Goal: Task Accomplishment & Management: Use online tool/utility

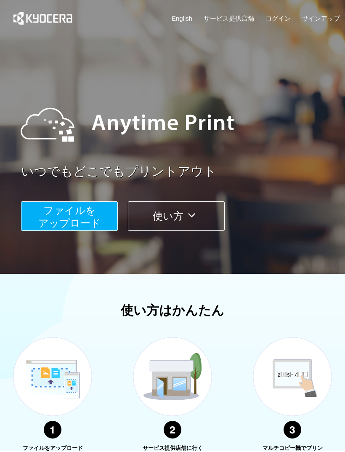
click at [89, 211] on span "ファイルを ​​アップロード" at bounding box center [69, 217] width 63 height 24
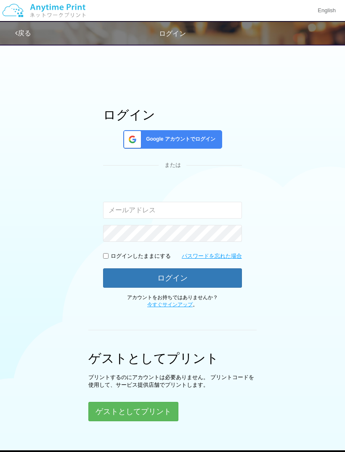
click at [158, 407] on button "ゲストとしてプリント" at bounding box center [133, 411] width 90 height 19
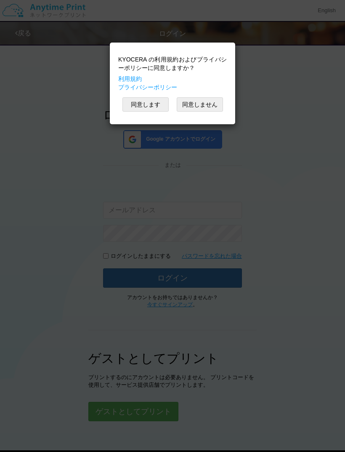
click at [148, 104] on button "同意します" at bounding box center [145, 104] width 46 height 14
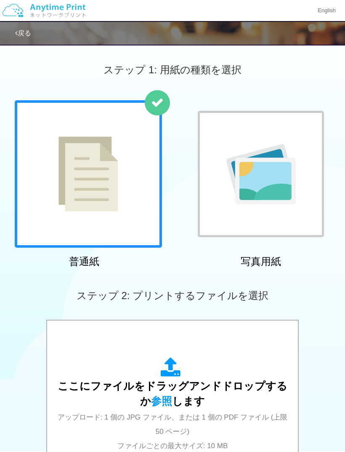
click at [230, 390] on span "ここにファイルをドラッグアンドドロップするか 参照 します" at bounding box center [173, 393] width 230 height 27
click at [213, 383] on span "ここにファイルをドラッグアンドドロップするか 参照 します" at bounding box center [173, 393] width 230 height 27
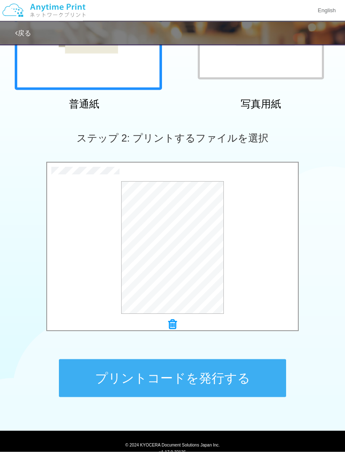
scroll to position [161, 0]
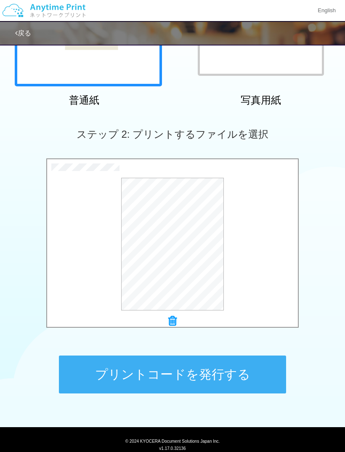
click at [0, 0] on button "プレビュー" at bounding box center [0, 0] width 0 height 0
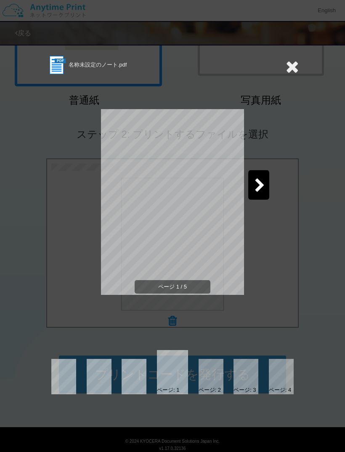
click at [257, 184] on icon at bounding box center [260, 185] width 11 height 15
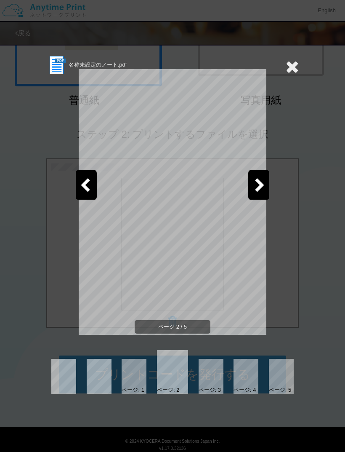
click at [255, 184] on icon at bounding box center [260, 185] width 11 height 15
click at [256, 190] on icon at bounding box center [260, 185] width 11 height 15
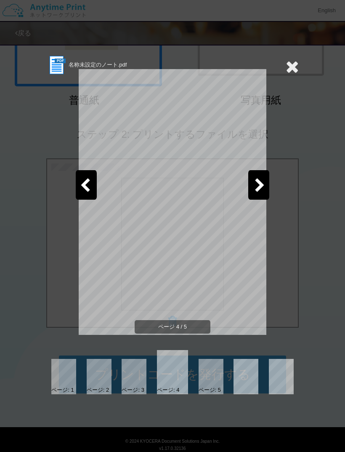
click at [257, 184] on icon at bounding box center [260, 185] width 11 height 15
click at [84, 184] on icon at bounding box center [85, 185] width 11 height 15
click at [84, 186] on icon at bounding box center [85, 185] width 11 height 15
click at [85, 184] on icon at bounding box center [85, 185] width 11 height 15
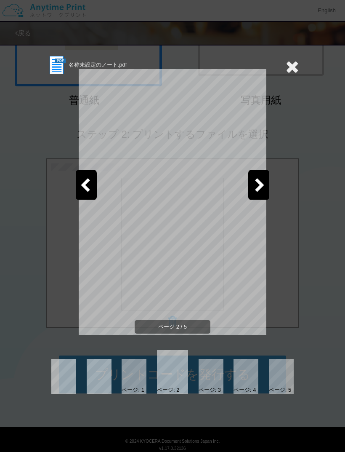
click at [88, 185] on icon at bounding box center [85, 185] width 11 height 15
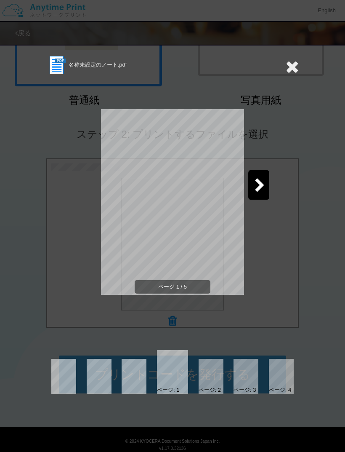
click at [261, 186] on icon at bounding box center [260, 185] width 11 height 15
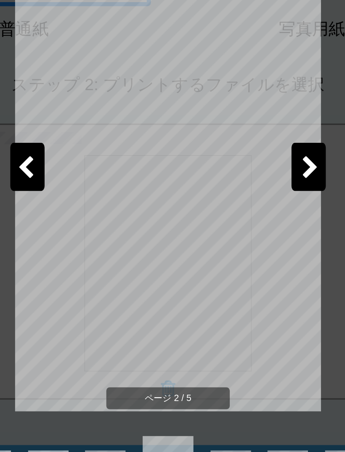
scroll to position [0, 0]
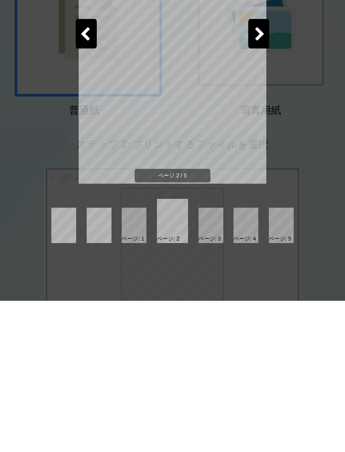
click at [252, 190] on div "名称未設定のノート.pdf ページ 2 / 5 ページ: 1 ページ: 2 ページ: 3 ページ: 4 ページ: 5" at bounding box center [172, 224] width 253 height 339
click at [261, 184] on div "ページ 2 / 5" at bounding box center [173, 209] width 188 height 266
click at [255, 189] on div "ページ 2 / 5" at bounding box center [173, 209] width 188 height 266
click at [255, 186] on div "ページ 2 / 5" at bounding box center [173, 209] width 188 height 266
click at [261, 184] on div "ページ 2 / 5" at bounding box center [173, 209] width 188 height 266
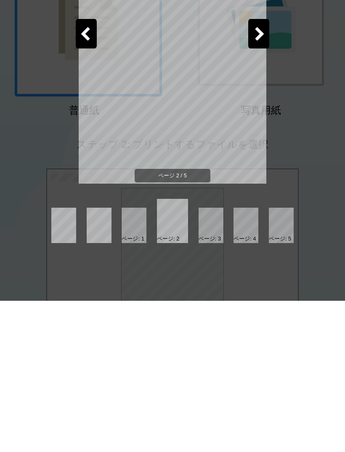
click at [258, 184] on div "ページ 2 / 5" at bounding box center [173, 209] width 188 height 266
click at [287, 72] on div "名称未設定のノート.pdf ページ 2 / 5 ページ: 1 ページ: 2 ページ: 3 ページ: 4 ページ: 5" at bounding box center [172, 224] width 253 height 339
click at [290, 72] on div "名称未設定のノート.pdf ページ 2 / 5 ページ: 1 ページ: 2 ページ: 3 ページ: 4 ページ: 5" at bounding box center [172, 224] width 253 height 339
click at [295, 71] on div "名称未設定のノート.pdf ページ 2 / 5 ページ: 1 ページ: 2 ページ: 3 ページ: 4 ページ: 5" at bounding box center [172, 224] width 253 height 339
click at [295, 68] on div "名称未設定のノート.pdf ページ 2 / 5 ページ: 1 ページ: 2 ページ: 3 ページ: 4 ページ: 5" at bounding box center [172, 224] width 253 height 339
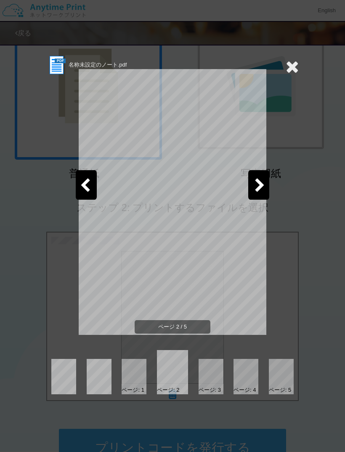
scroll to position [87, 0]
click at [251, 195] on div at bounding box center [258, 184] width 21 height 29
click at [293, 69] on icon at bounding box center [292, 66] width 13 height 17
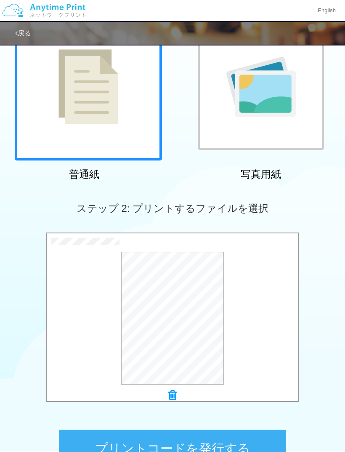
click at [178, 389] on div at bounding box center [172, 395] width 251 height 12
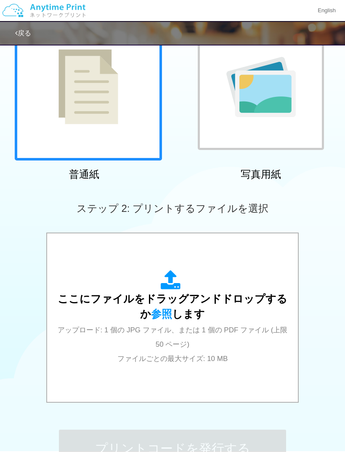
click at [227, 299] on span "ここにファイルをドラッグアンドドロップするか 参照 します" at bounding box center [173, 306] width 230 height 27
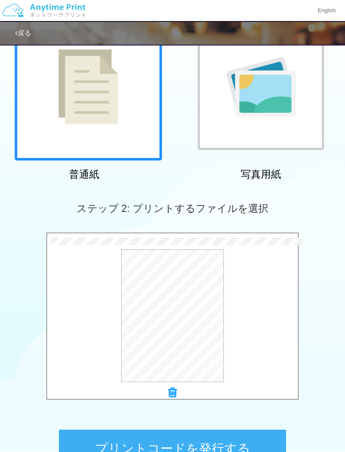
click at [0, 0] on button "プレビュー" at bounding box center [0, 0] width 0 height 0
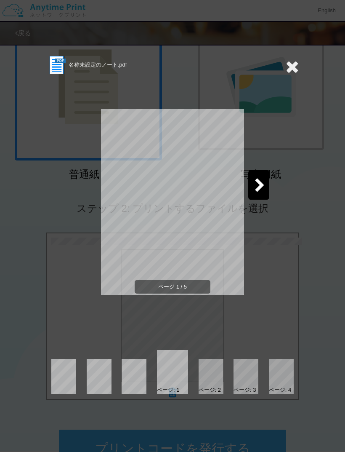
click at [255, 183] on icon at bounding box center [260, 185] width 11 height 15
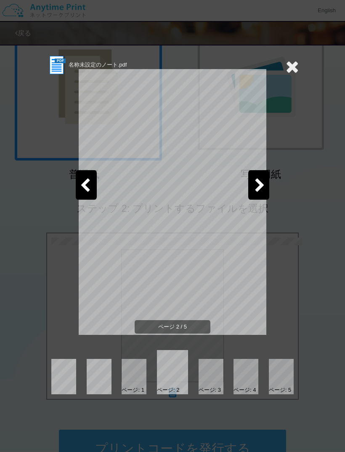
click at [259, 185] on icon at bounding box center [260, 185] width 11 height 15
click at [289, 70] on icon at bounding box center [292, 66] width 13 height 17
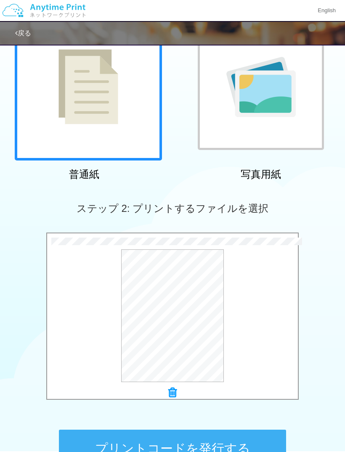
click at [286, 70] on img at bounding box center [260, 87] width 69 height 60
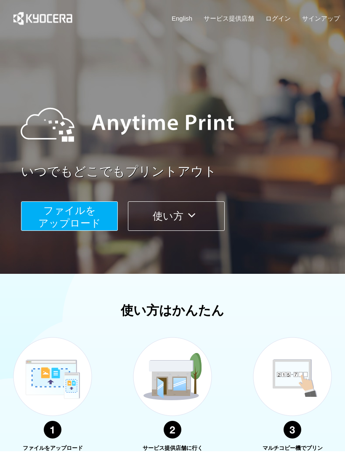
click at [76, 219] on span "ファイルを ​​アップロード" at bounding box center [69, 217] width 63 height 24
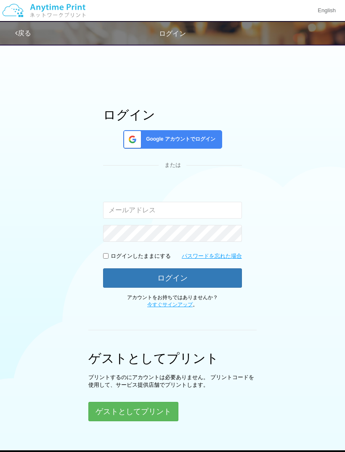
click at [139, 412] on button "ゲストとしてプリント" at bounding box center [133, 411] width 90 height 19
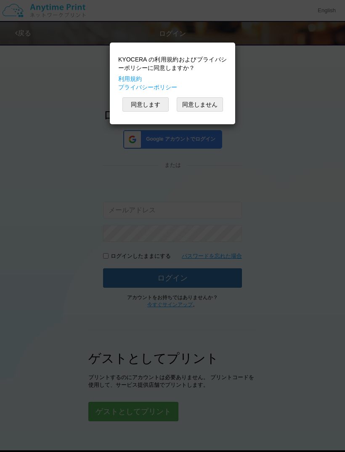
click at [145, 103] on button "同意します" at bounding box center [145, 104] width 46 height 14
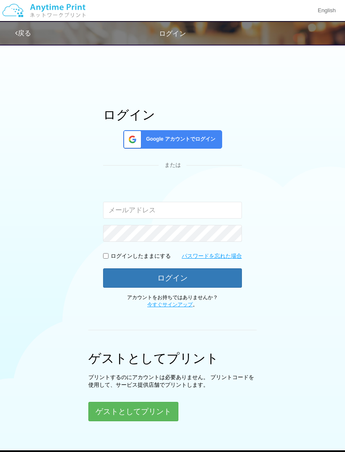
scroll to position [22, 0]
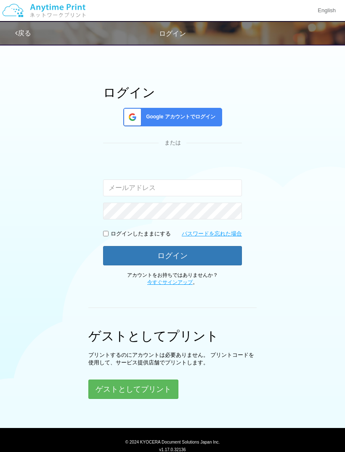
click at [161, 385] on button "ゲストとしてプリント" at bounding box center [133, 388] width 90 height 19
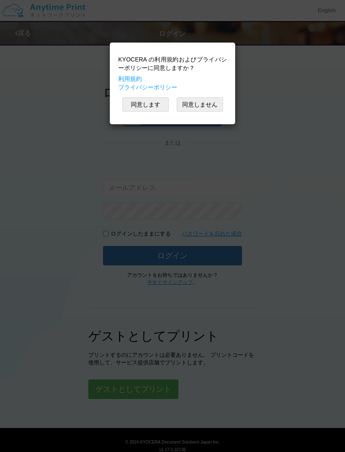
click at [144, 104] on button "同意します" at bounding box center [145, 104] width 46 height 14
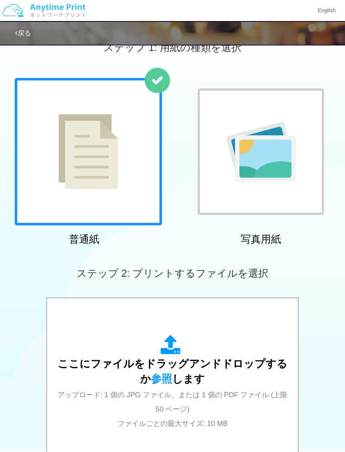
scroll to position [11, 0]
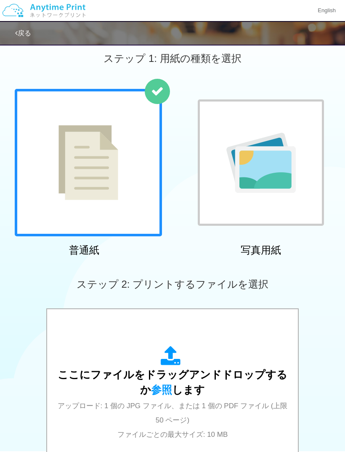
click at [225, 385] on div "ここにファイルをドラッグアンドドロップするか 参照 します アップロード: 1 個の JPG ファイル、または 1 個の PDF ファイル (上限 50 ペー…" at bounding box center [173, 393] width 234 height 95
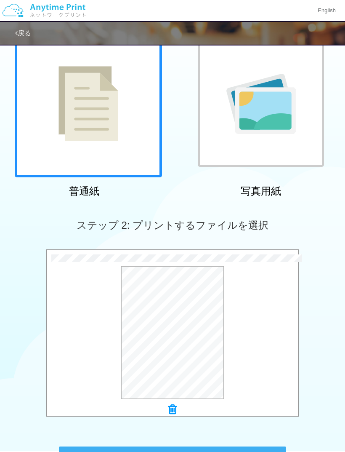
scroll to position [161, 0]
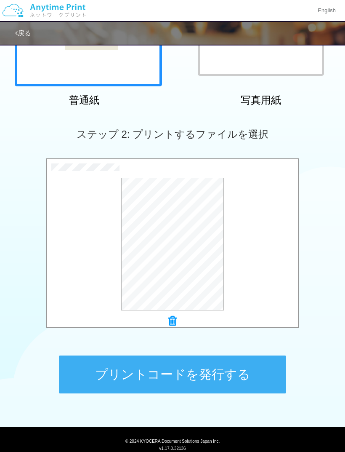
click at [0, 0] on button "プレビュー" at bounding box center [0, 0] width 0 height 0
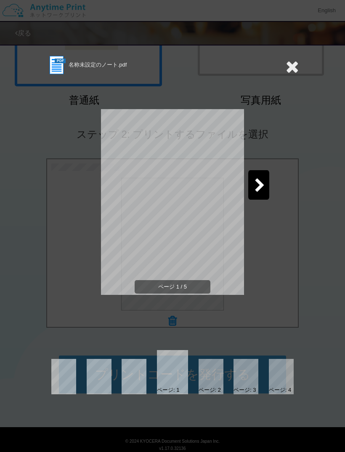
click at [254, 186] on div at bounding box center [258, 184] width 21 height 29
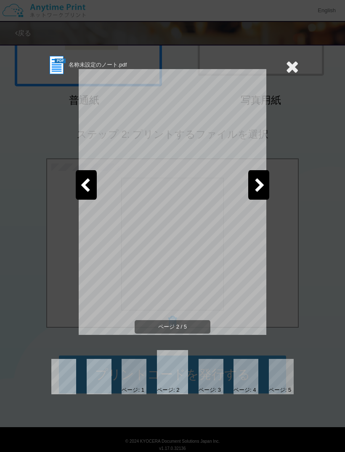
click at [255, 190] on icon at bounding box center [260, 185] width 11 height 15
click at [254, 186] on div at bounding box center [258, 184] width 21 height 29
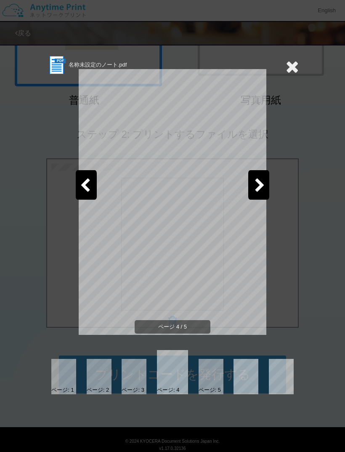
click at [251, 187] on div at bounding box center [258, 184] width 21 height 29
click at [289, 70] on icon at bounding box center [292, 66] width 13 height 17
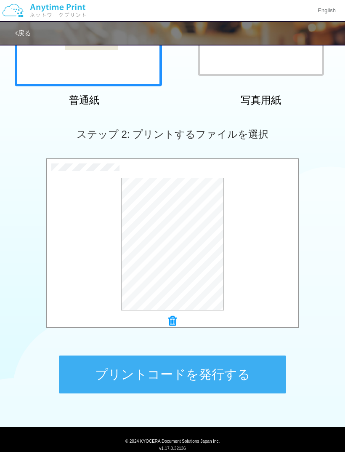
click at [176, 317] on icon at bounding box center [172, 320] width 8 height 11
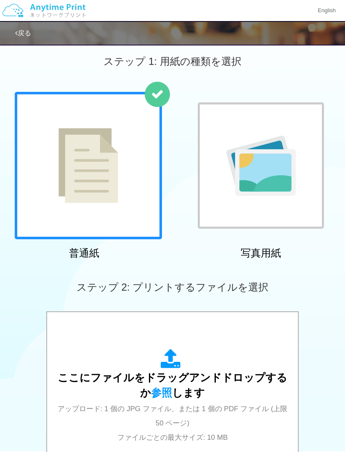
scroll to position [0, 0]
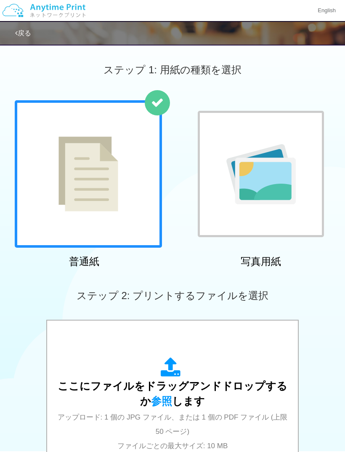
click at [294, 157] on img at bounding box center [260, 174] width 69 height 60
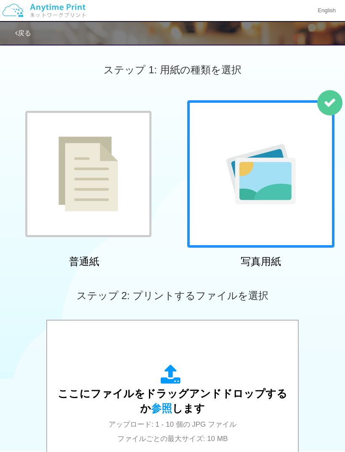
click at [227, 382] on div "ここにファイルをドラッグアンドドロップするか 参照 します アップロード: 1 - 10 個の JPG ファイル ファイルごとの最大サイズ: 10 MB" at bounding box center [173, 404] width 234 height 80
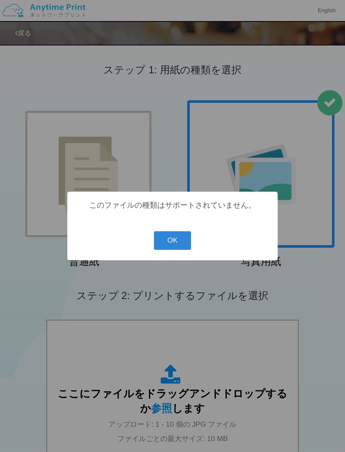
click at [179, 243] on button "OK" at bounding box center [172, 240] width 37 height 19
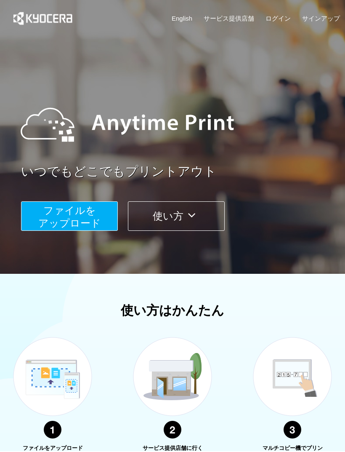
click at [69, 210] on span "ファイルを ​​アップロード" at bounding box center [69, 217] width 63 height 24
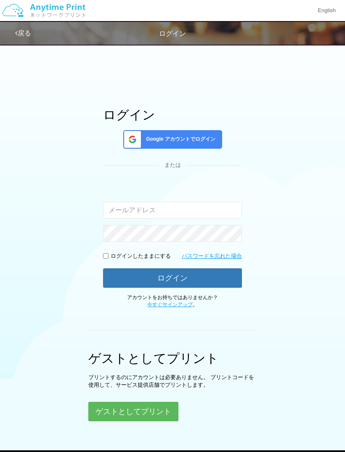
click at [147, 404] on button "ゲストとしてプリント" at bounding box center [133, 411] width 90 height 19
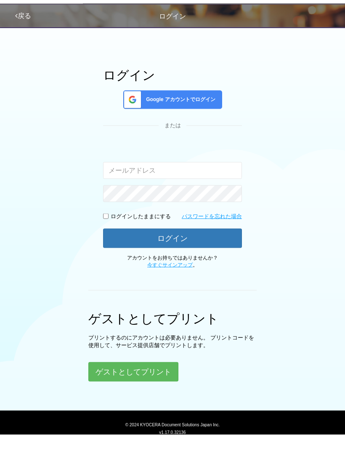
scroll to position [22, 0]
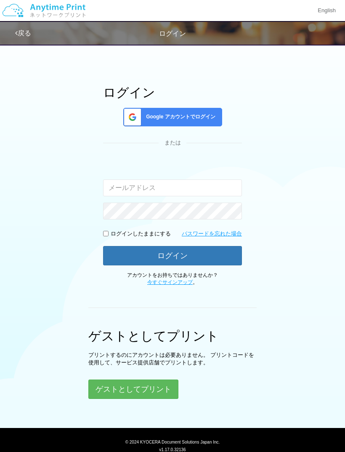
click at [128, 385] on button "ゲストとしてプリント" at bounding box center [133, 388] width 90 height 19
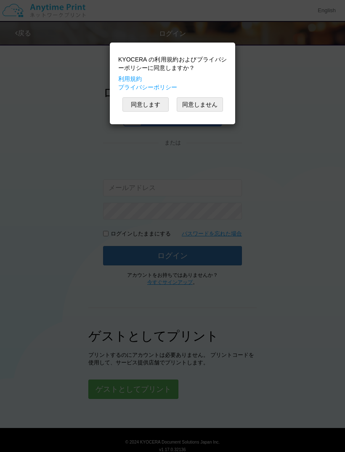
click at [148, 103] on button "同意します" at bounding box center [145, 104] width 46 height 14
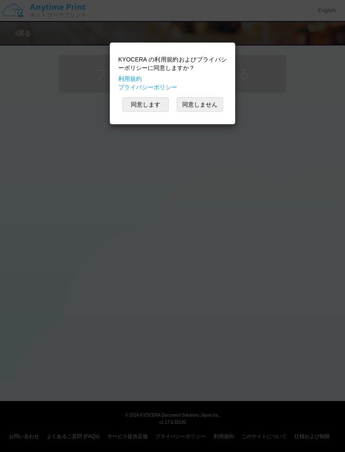
scroll to position [11, 0]
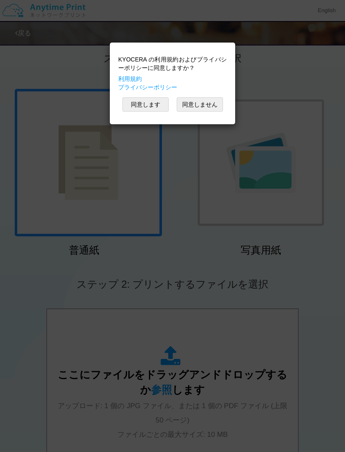
click at [156, 106] on button "同意します" at bounding box center [145, 104] width 46 height 14
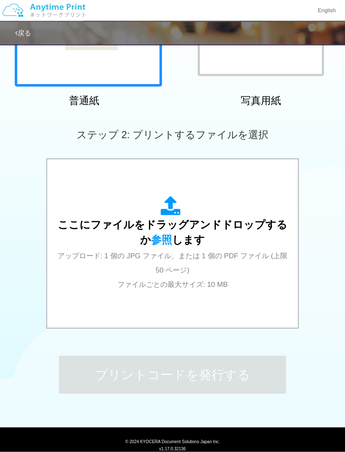
scroll to position [161, 0]
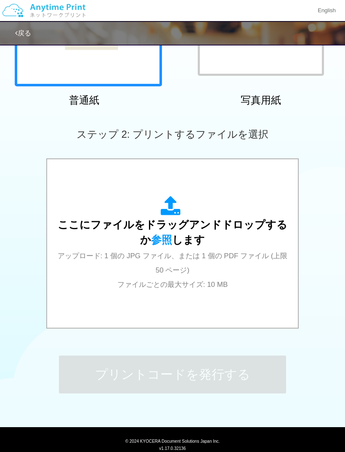
click at [225, 261] on div "ここにファイルをドラッグアンドドロップするか 参照 します アップロード: 1 個の JPG ファイル、または 1 個の PDF ファイル (上限 50 ペー…" at bounding box center [173, 243] width 234 height 95
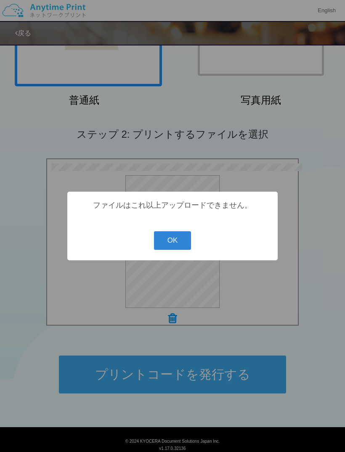
click at [174, 250] on button "OK" at bounding box center [172, 240] width 37 height 19
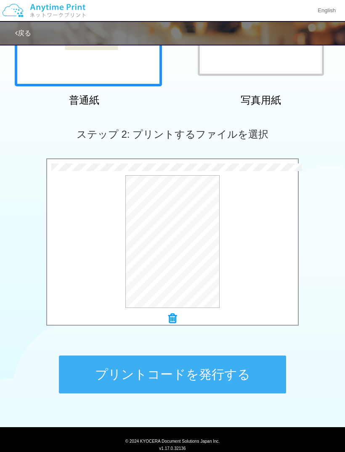
click at [0, 0] on button "プレビュー" at bounding box center [0, 0] width 0 height 0
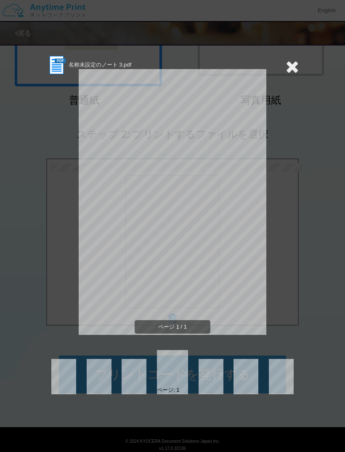
click at [291, 71] on icon at bounding box center [292, 66] width 13 height 17
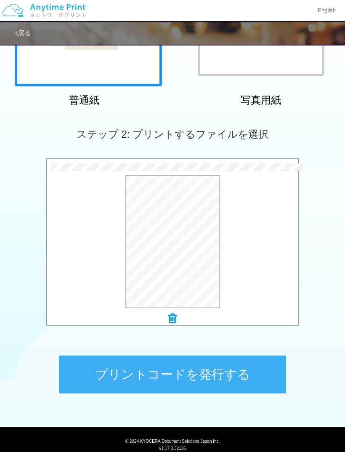
click at [173, 313] on icon at bounding box center [172, 318] width 8 height 11
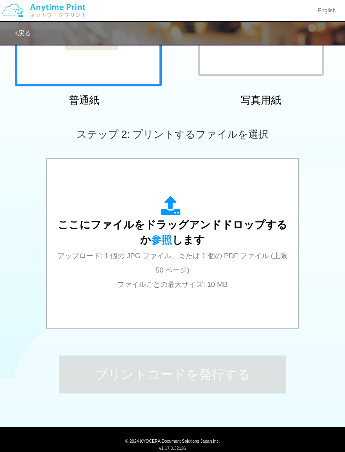
click at [248, 269] on div "ここにファイルをドラッグアンドドロップするか 参照 します アップロード: 1 個の JPG ファイル、または 1 個の PDF ファイル (上限 50 ペー…" at bounding box center [173, 243] width 234 height 95
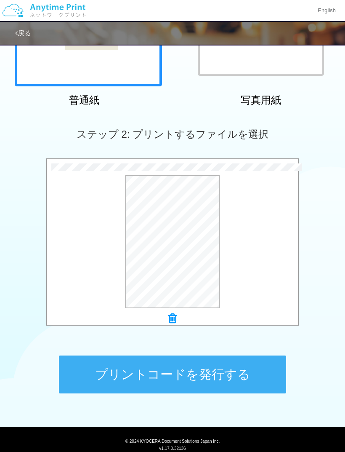
click at [0, 0] on button "プレビュー" at bounding box center [0, 0] width 0 height 0
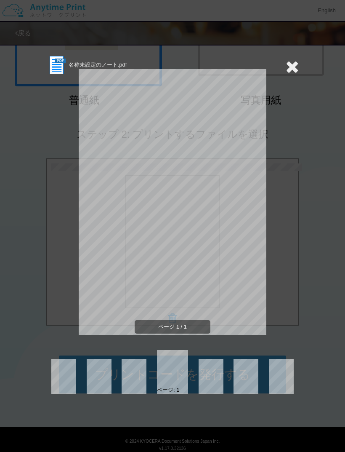
click at [293, 69] on icon at bounding box center [292, 66] width 13 height 17
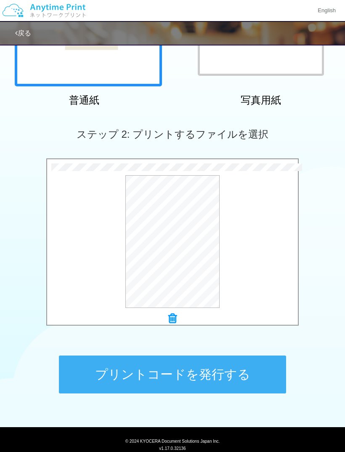
scroll to position [145, 0]
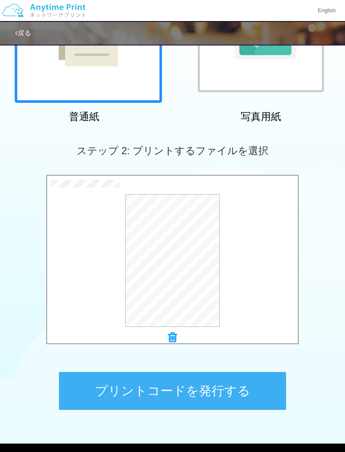
click at [187, 386] on button "プリントコードを発行する" at bounding box center [172, 391] width 227 height 38
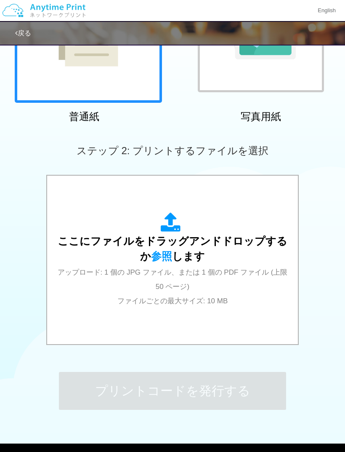
scroll to position [0, 0]
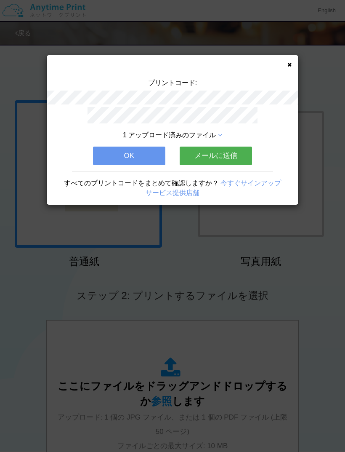
click at [287, 67] on icon at bounding box center [289, 64] width 4 height 5
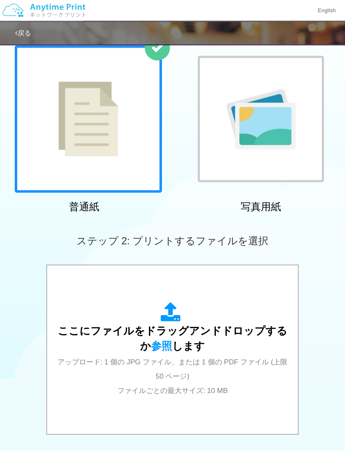
scroll to position [55, 0]
click at [184, 328] on span "ここにファイルをドラッグアンドドロップするか 参照 します" at bounding box center [173, 338] width 230 height 27
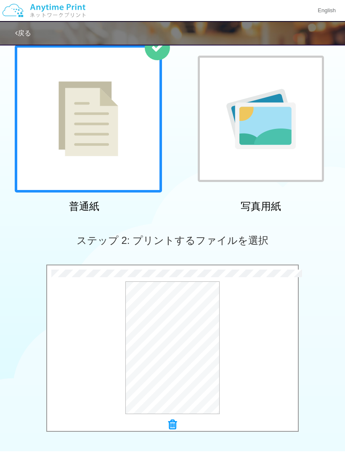
click at [0, 0] on button "プレビュー" at bounding box center [0, 0] width 0 height 0
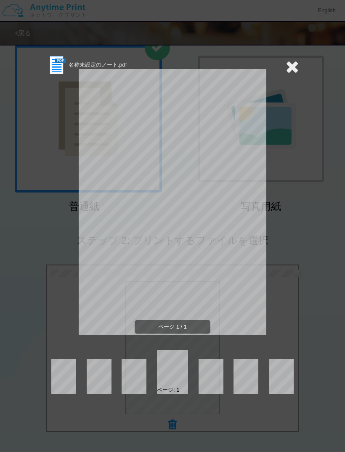
click at [293, 71] on icon at bounding box center [292, 66] width 13 height 17
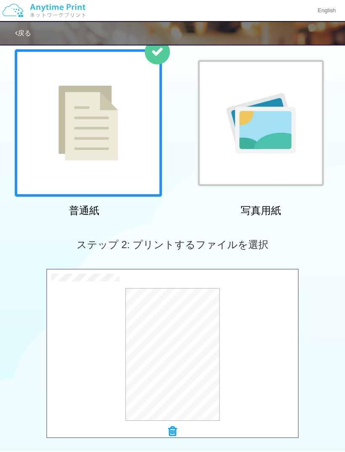
scroll to position [51, 0]
